Goal: Task Accomplishment & Management: Manage account settings

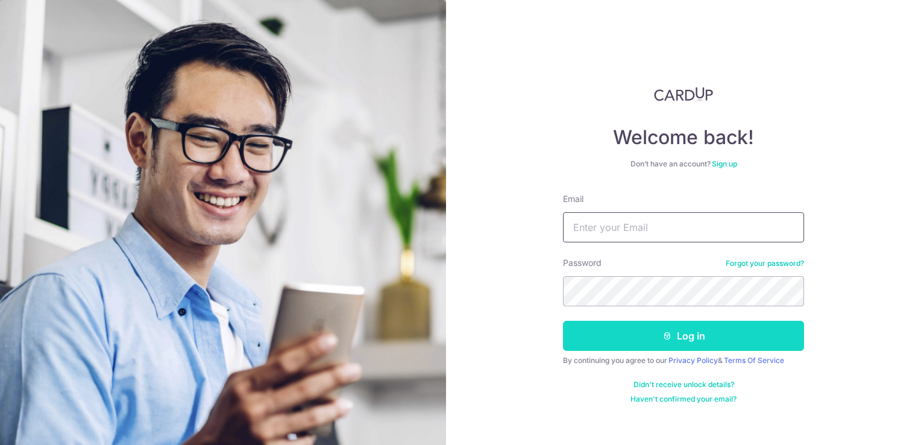
type input "darren@sweesengrg.com.sg"
click at [652, 342] on button "Log in" at bounding box center [683, 336] width 241 height 30
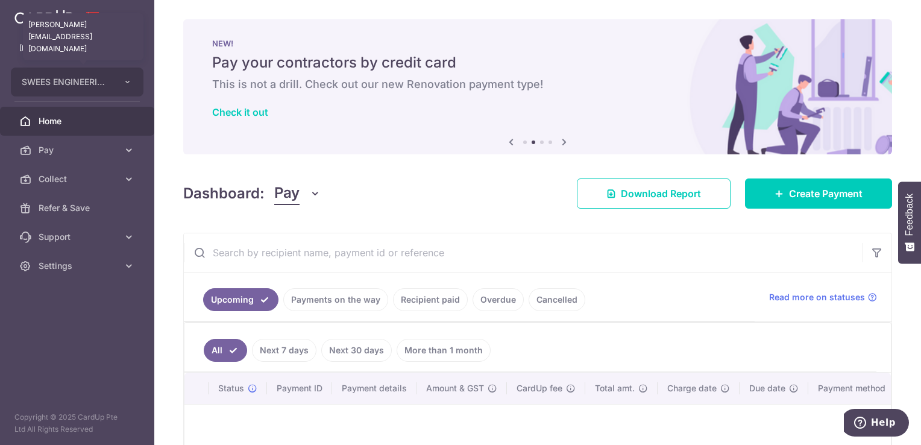
click at [84, 45] on p "[PERSON_NAME][EMAIL_ADDRESS][DOMAIN_NAME]" at bounding box center [77, 48] width 116 height 12
click at [121, 95] on button "SWEES ENGINEERING CO (PTE.) LTD." at bounding box center [77, 82] width 133 height 29
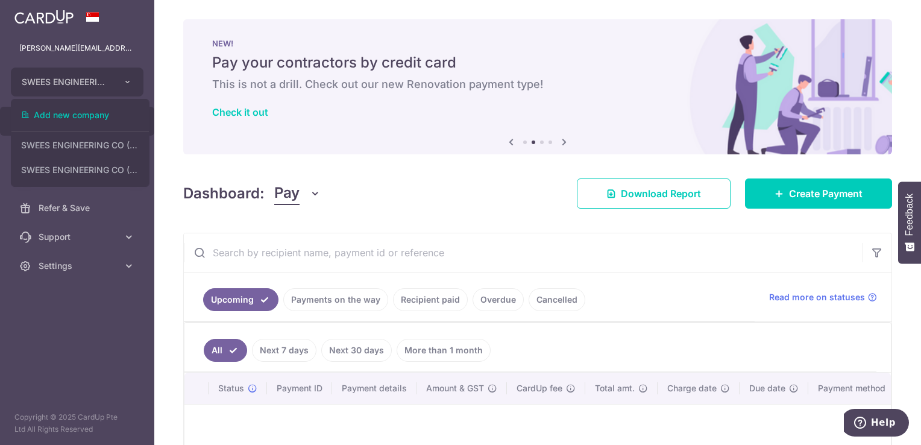
click at [115, 347] on aside "[PERSON_NAME][EMAIL_ADDRESS][DOMAIN_NAME] SWEES ENGINEERING CO (PTE.) LTD. Add …" at bounding box center [77, 222] width 154 height 445
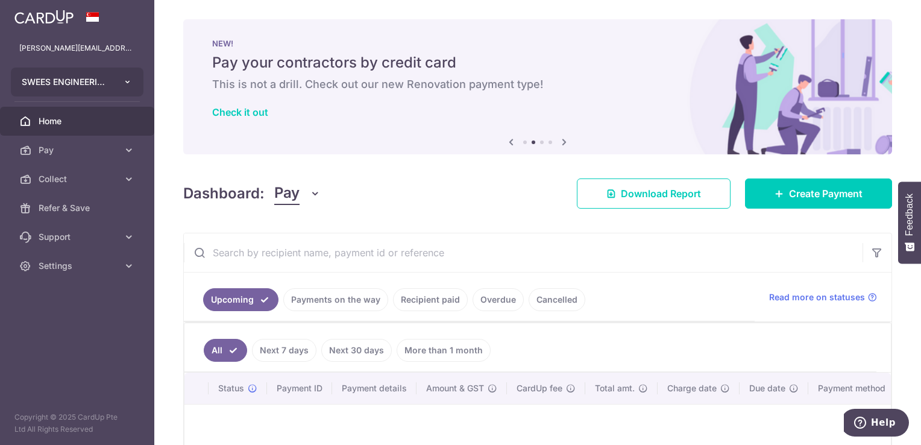
click at [121, 77] on button "SWEES ENGINEERING CO (PTE.) LTD." at bounding box center [77, 82] width 133 height 29
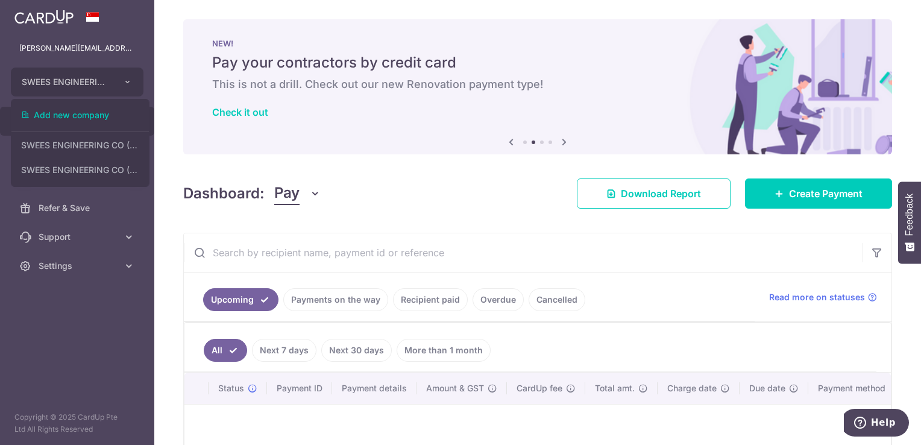
click at [101, 329] on aside "[PERSON_NAME][EMAIL_ADDRESS][DOMAIN_NAME] SWEES ENGINEERING CO (PTE.) LTD. Add …" at bounding box center [77, 222] width 154 height 445
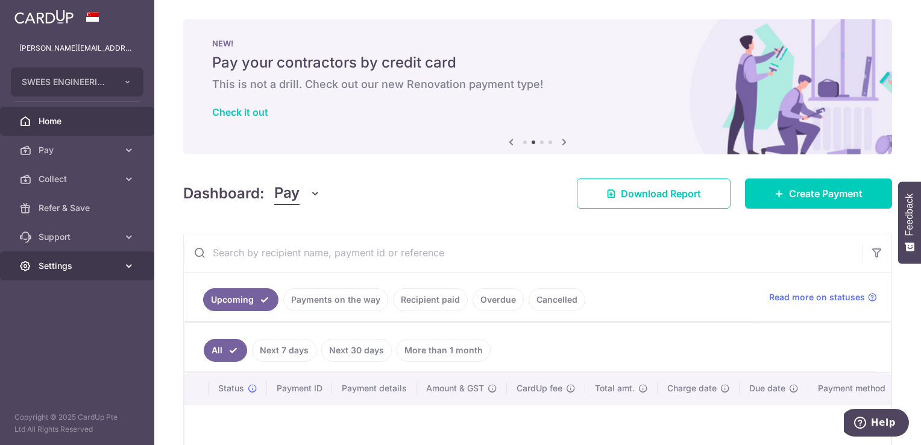
click at [107, 270] on span "Settings" at bounding box center [79, 266] width 80 height 12
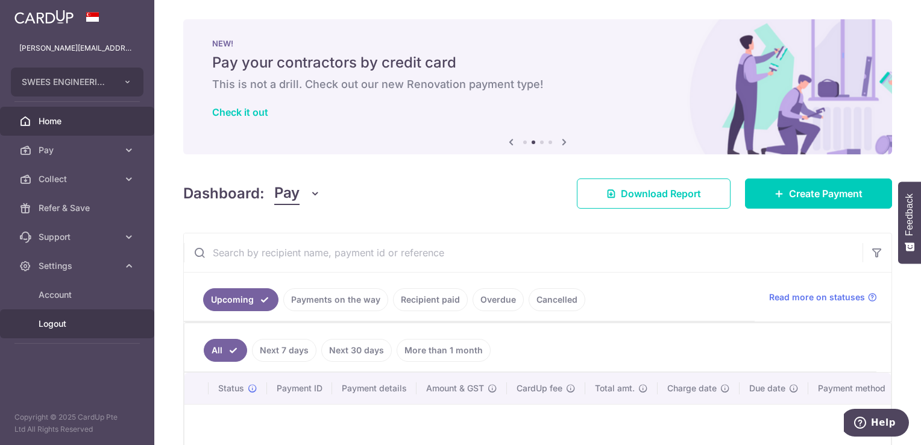
click at [69, 329] on link "Logout" at bounding box center [77, 323] width 154 height 29
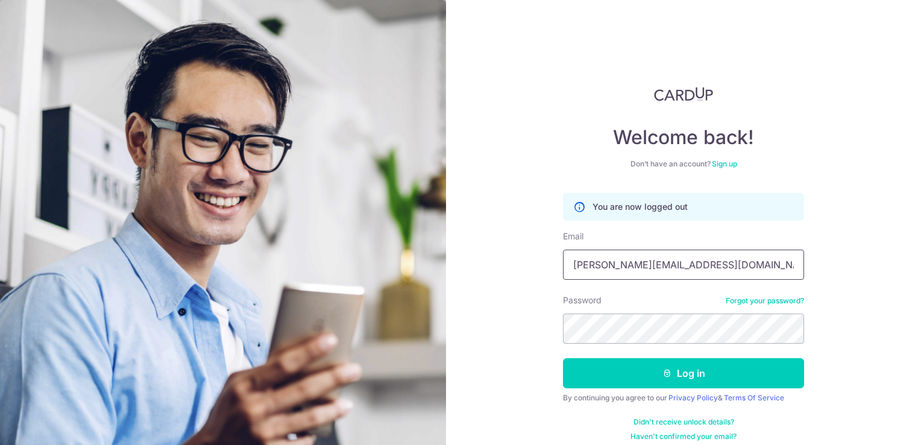
click at [684, 273] on input "darren@sweesengrg.com.sg" at bounding box center [683, 265] width 241 height 30
type input "[PERSON_NAME][EMAIL_ADDRESS][DOMAIN_NAME]"
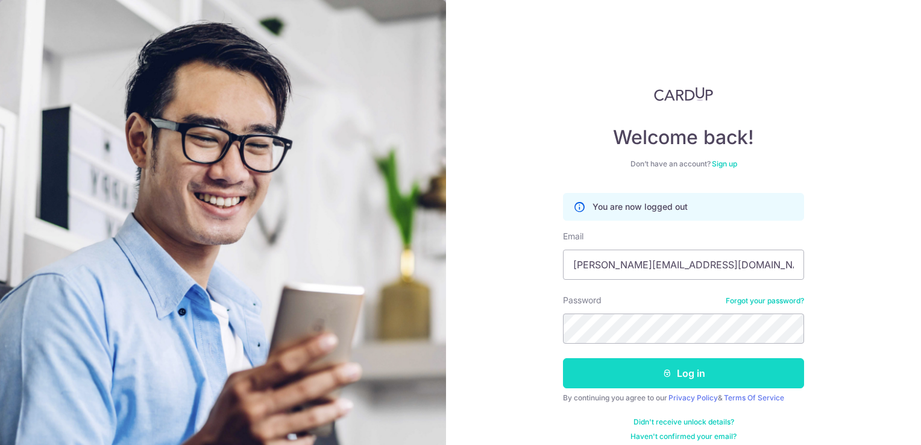
click at [678, 370] on button "Log in" at bounding box center [683, 373] width 241 height 30
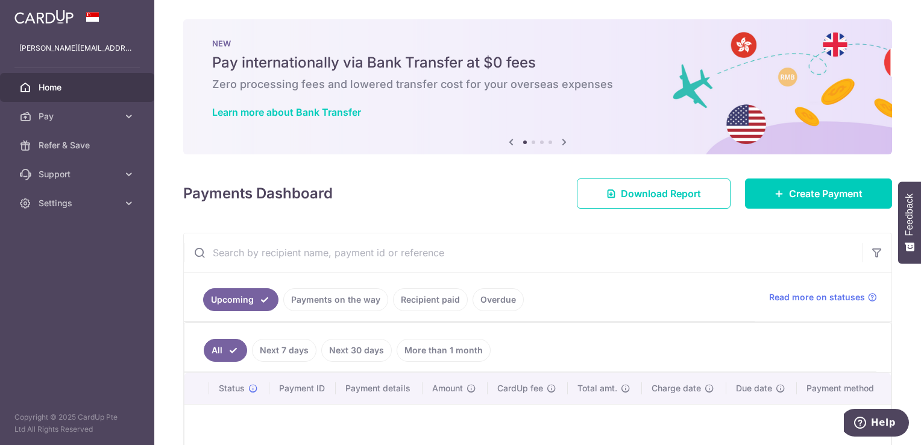
scroll to position [142, 0]
